Goal: Navigation & Orientation: Find specific page/section

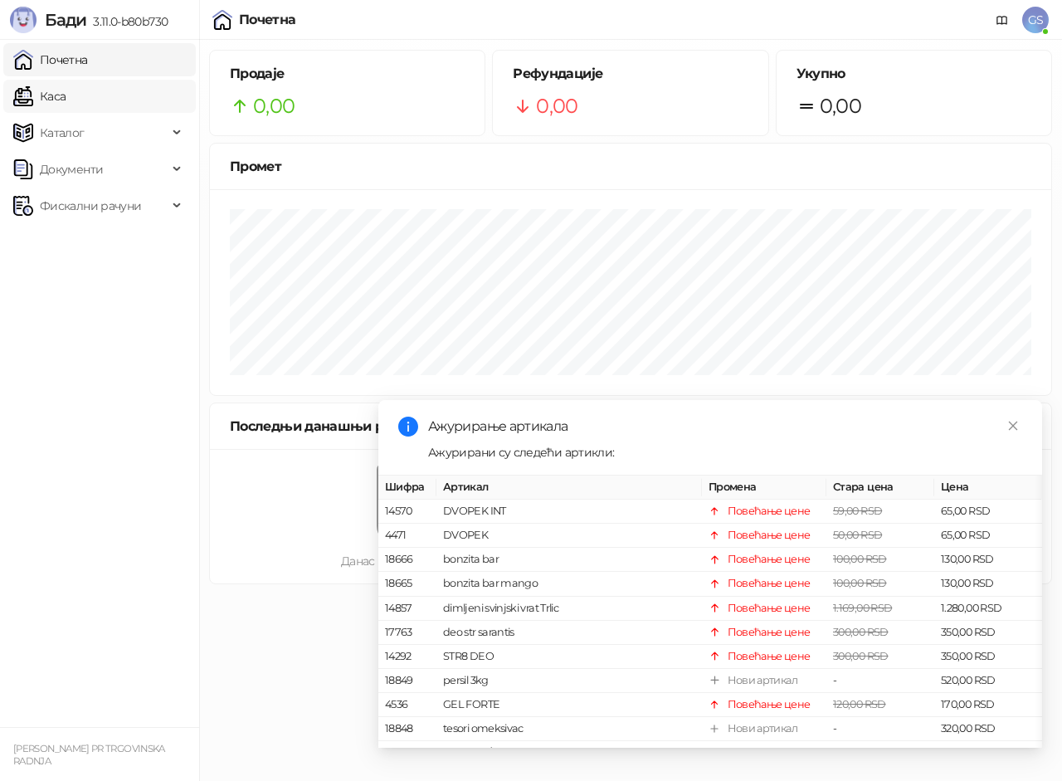
click at [88, 60] on link "Почетна" at bounding box center [50, 59] width 75 height 33
click at [66, 100] on link "Каса" at bounding box center [39, 96] width 52 height 33
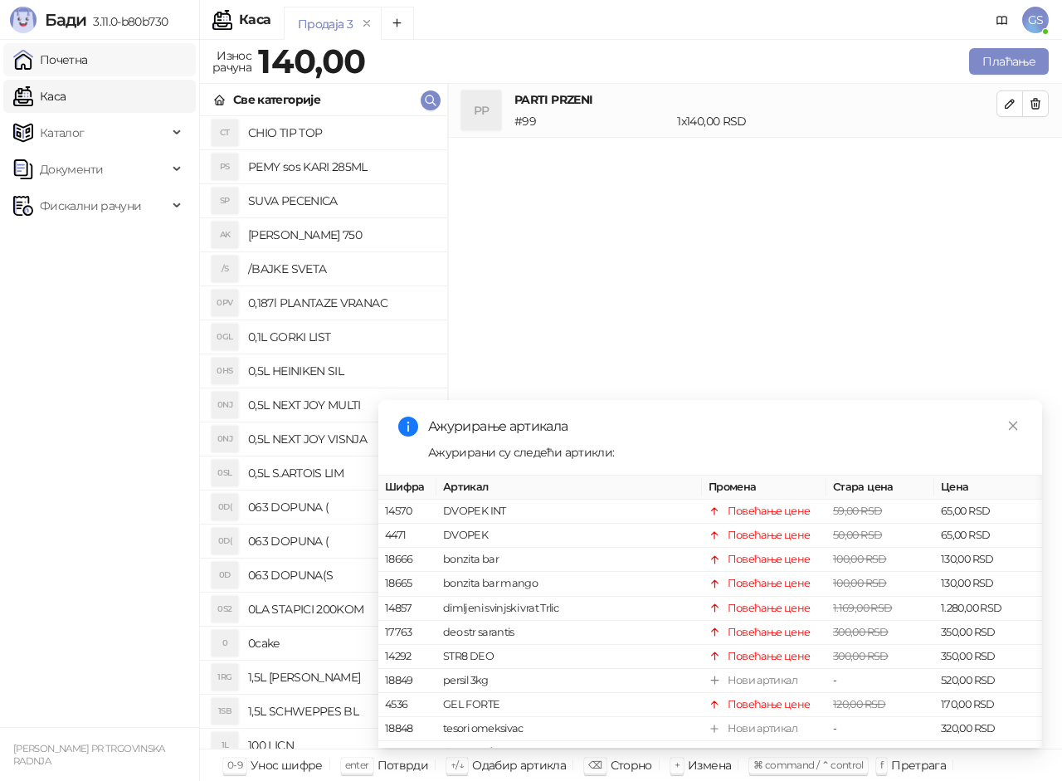
click at [88, 61] on link "Почетна" at bounding box center [50, 59] width 75 height 33
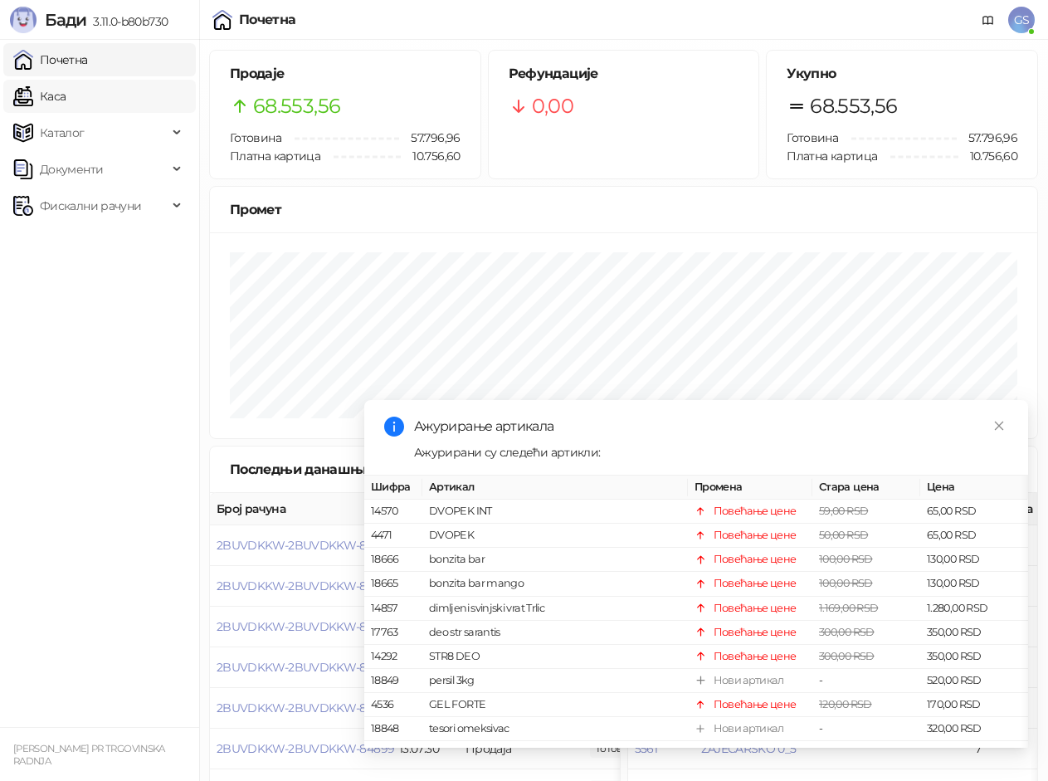
click at [66, 98] on link "Каса" at bounding box center [39, 96] width 52 height 33
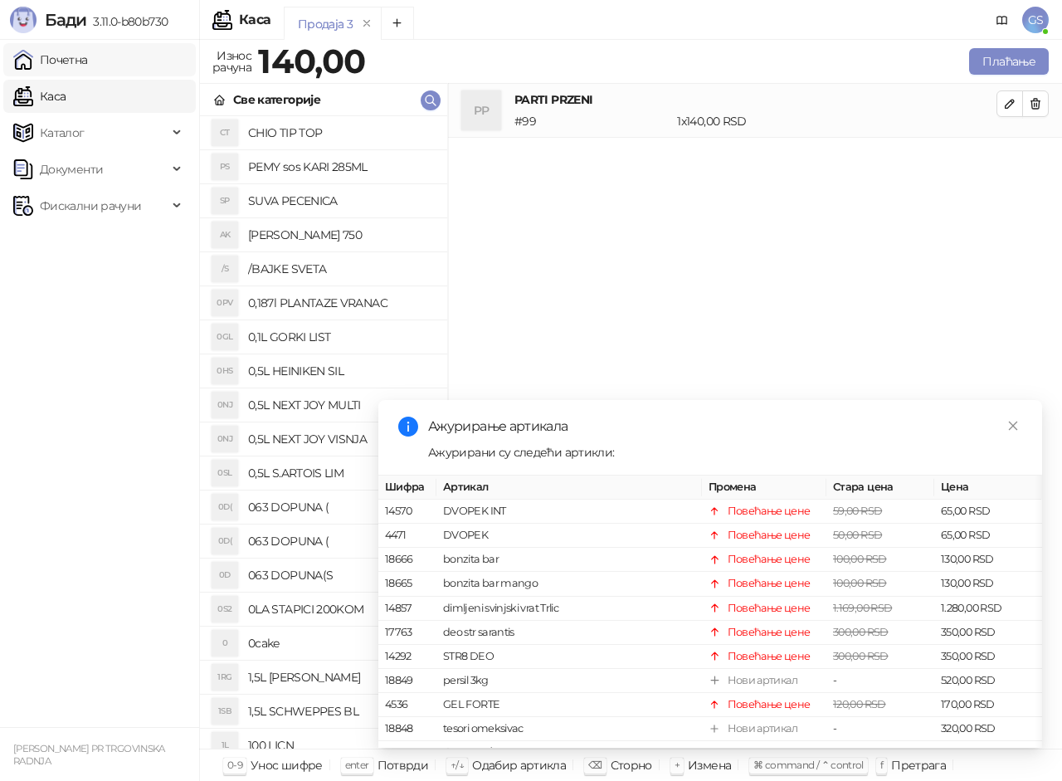
click at [88, 69] on link "Почетна" at bounding box center [50, 59] width 75 height 33
